Goal: Transaction & Acquisition: Subscribe to service/newsletter

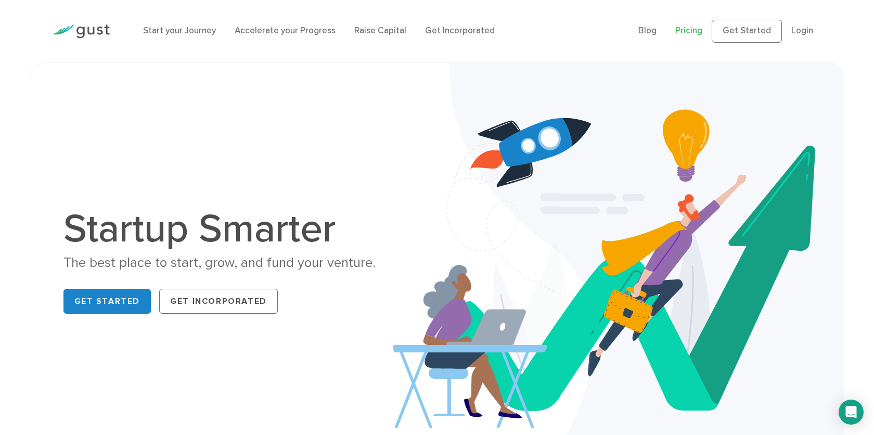
click at [690, 35] on link "Pricing" at bounding box center [688, 30] width 27 height 10
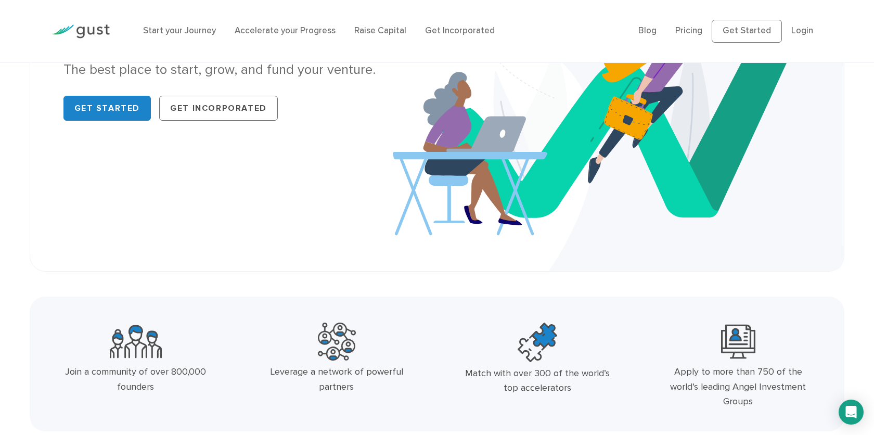
scroll to position [207, 0]
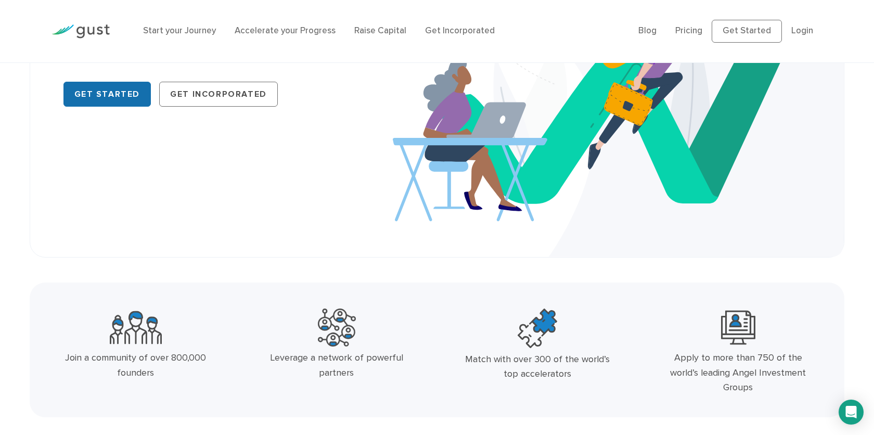
click at [107, 103] on link "Get Started" at bounding box center [107, 94] width 88 height 25
